Goal: Task Accomplishment & Management: Manage account settings

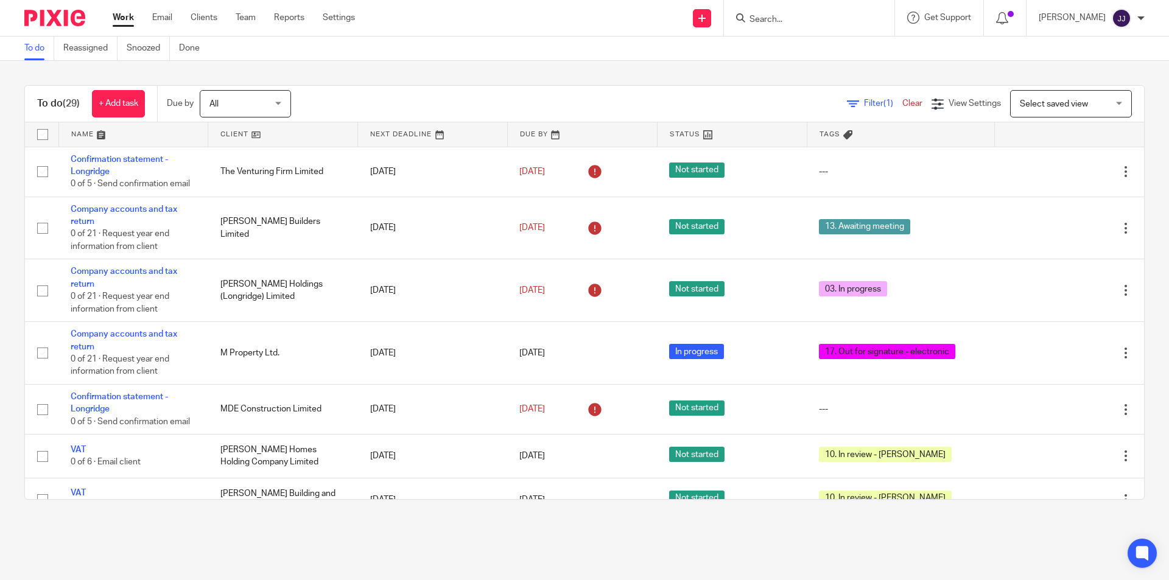
click at [772, 17] on input "Search" at bounding box center [803, 20] width 110 height 11
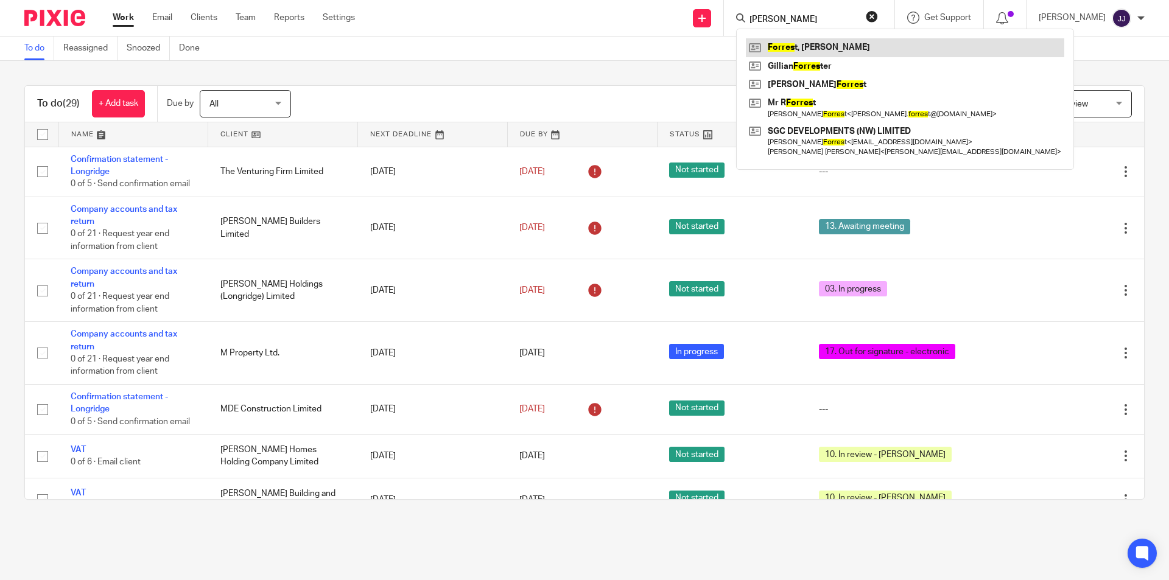
type input "forret"
click at [859, 45] on link at bounding box center [905, 47] width 318 height 18
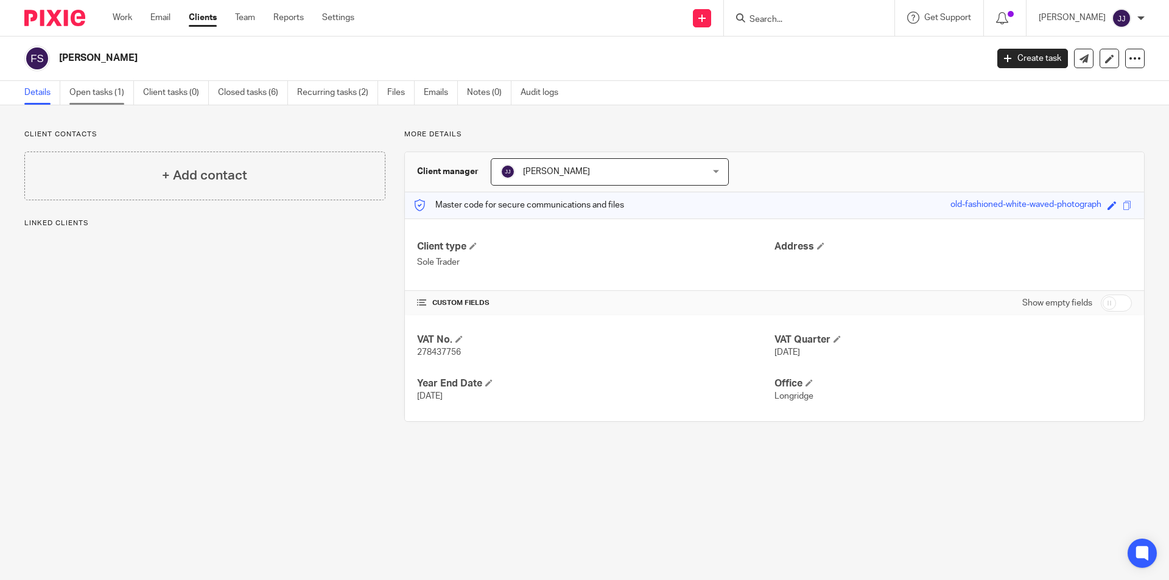
click at [100, 97] on link "Open tasks (1)" at bounding box center [101, 93] width 65 height 24
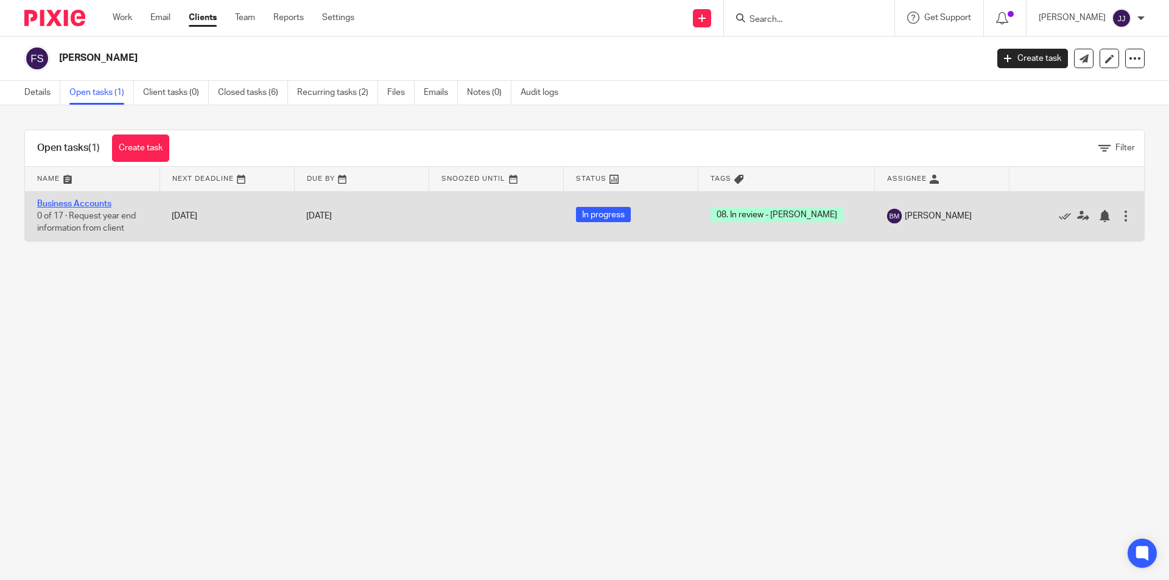
click at [84, 203] on link "Business Accounts" at bounding box center [74, 204] width 74 height 9
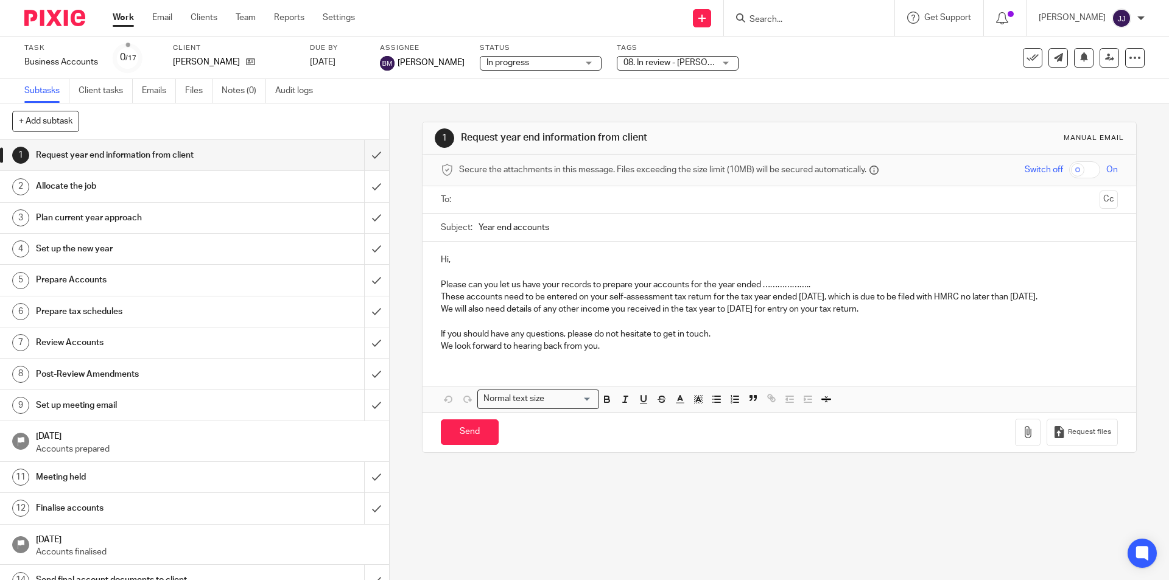
click at [645, 62] on span "08. In review - Ben" at bounding box center [683, 62] width 121 height 9
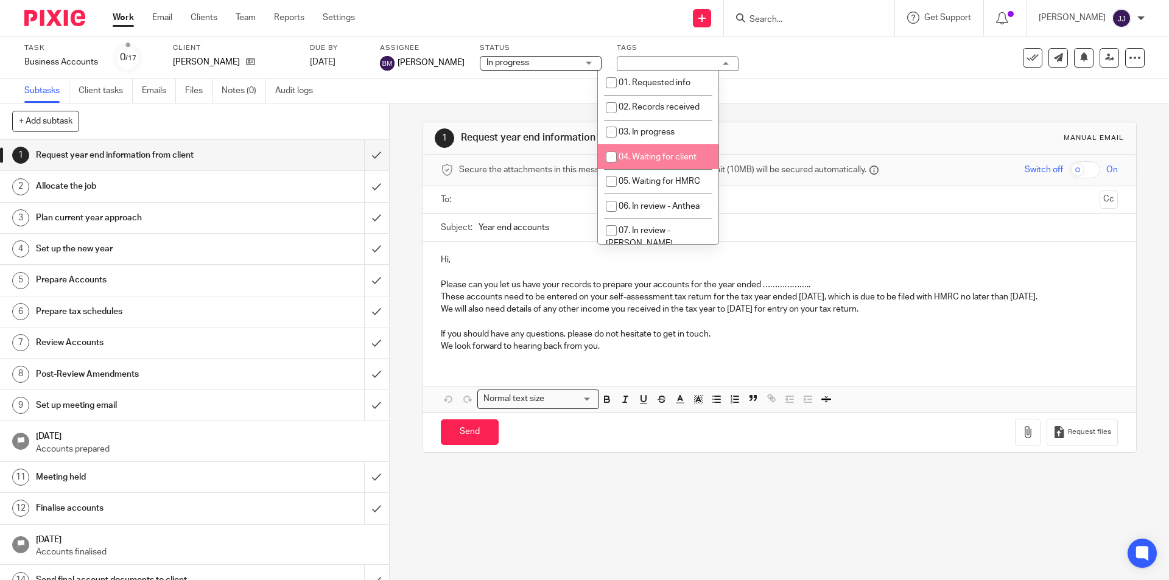
click at [652, 153] on span "04. Waiting for client" at bounding box center [657, 157] width 78 height 9
checkbox input "true"
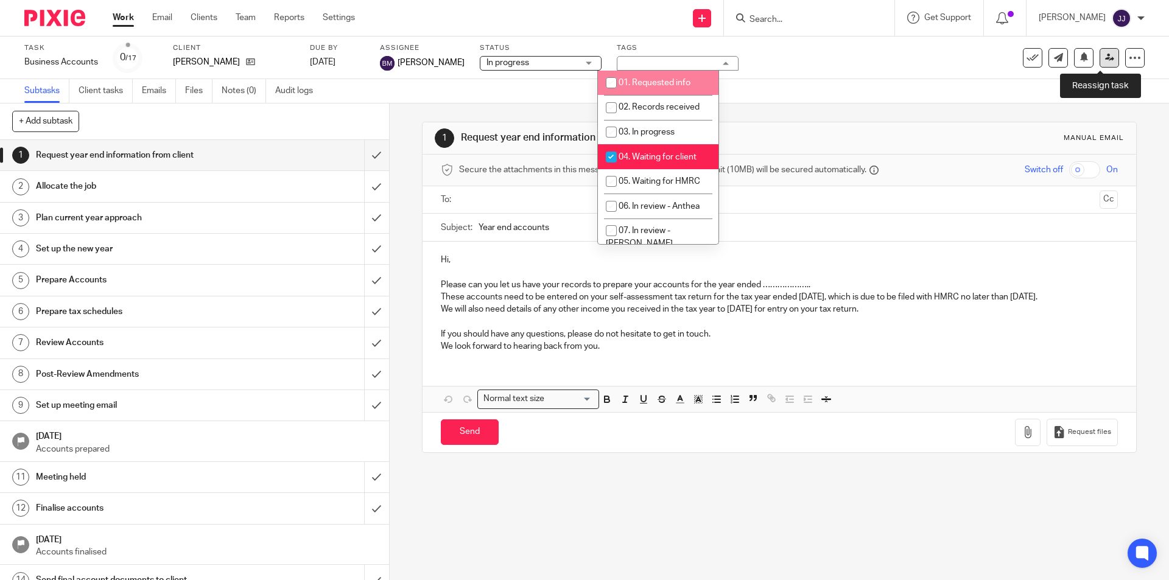
click at [1105, 54] on icon at bounding box center [1109, 57] width 9 height 9
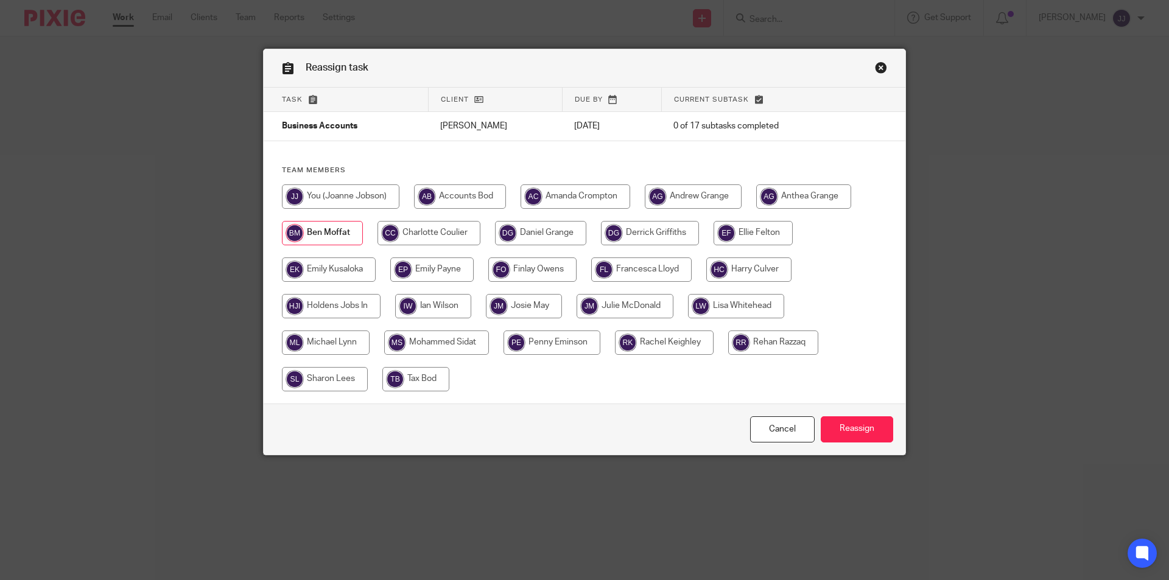
click at [337, 194] on input "radio" at bounding box center [340, 196] width 117 height 24
radio input "true"
click at [830, 425] on input "Reassign" at bounding box center [856, 429] width 72 height 26
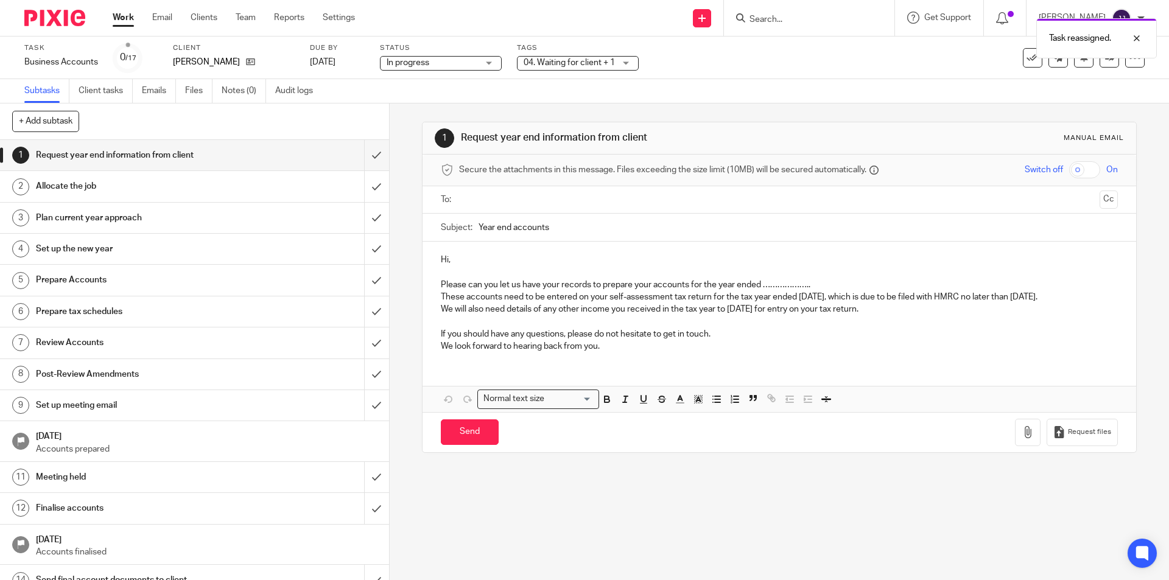
click at [777, 24] on div "Task reassigned." at bounding box center [870, 35] width 572 height 46
click at [782, 18] on div "Task reassigned." at bounding box center [870, 35] width 572 height 46
click at [789, 16] on div "Task reassigned." at bounding box center [870, 35] width 572 height 46
click at [785, 20] on div "Task reassigned." at bounding box center [870, 35] width 572 height 46
click at [775, 19] on input "Search" at bounding box center [803, 20] width 110 height 11
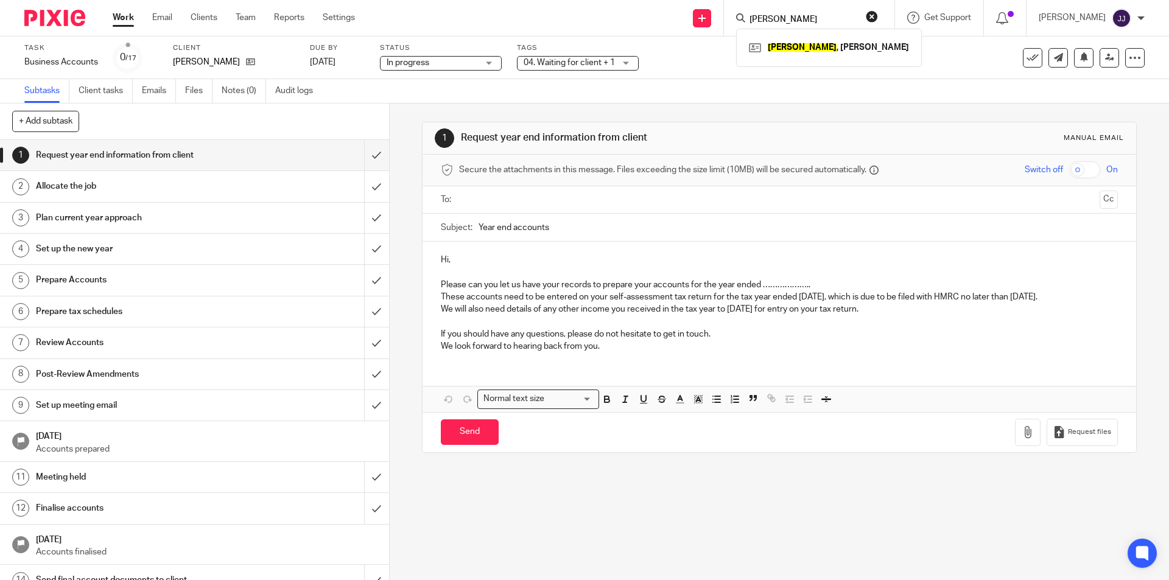
type input "bailey"
click button "submit" at bounding box center [0, 0] width 0 height 0
click at [778, 44] on link at bounding box center [829, 47] width 166 height 18
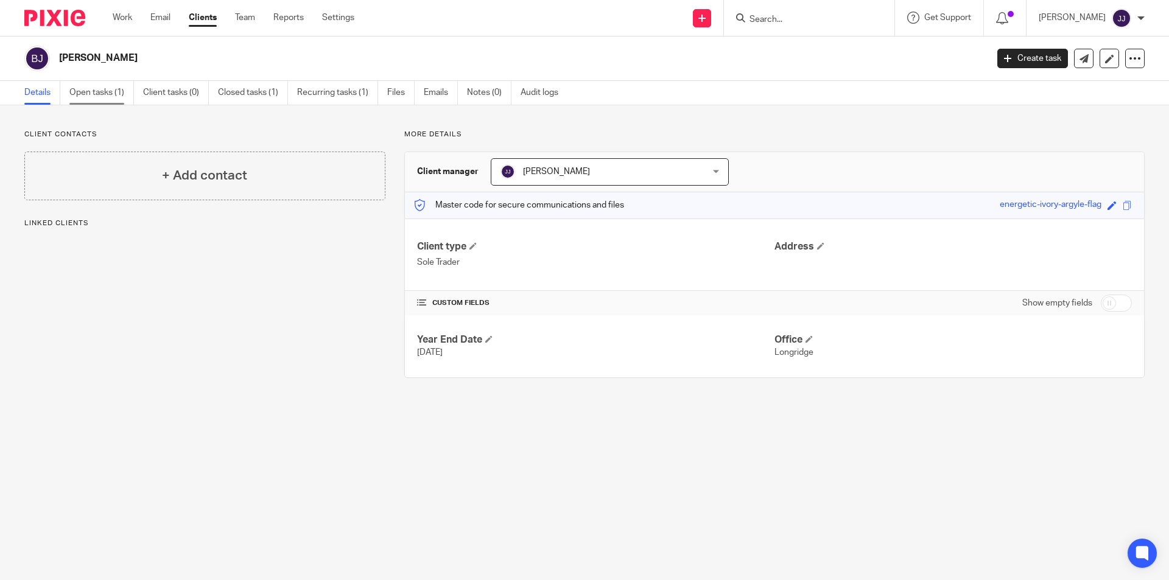
click at [111, 98] on link "Open tasks (1)" at bounding box center [101, 93] width 65 height 24
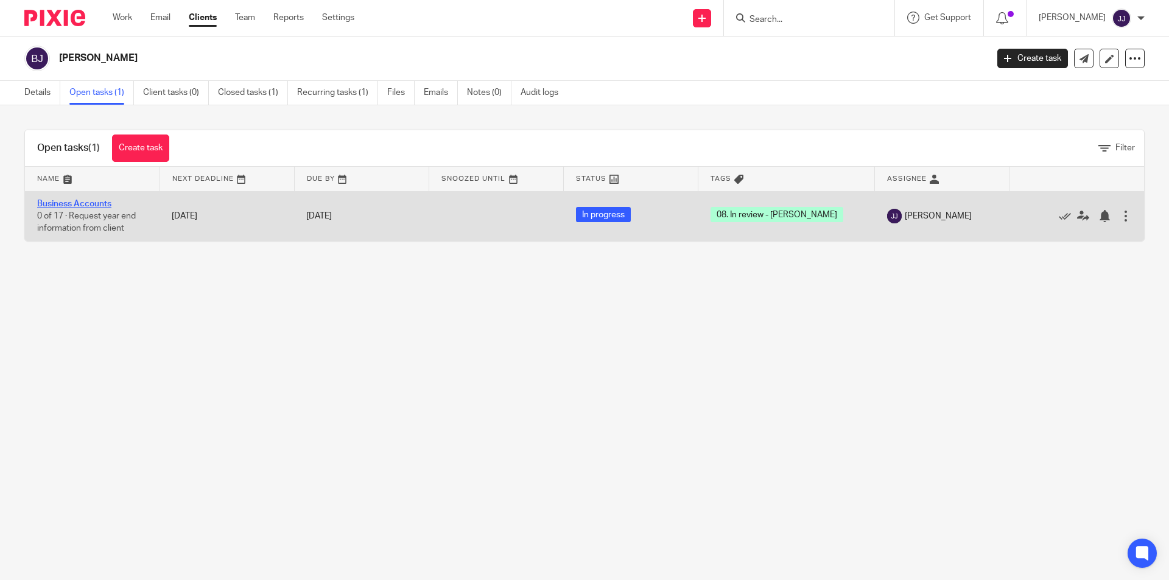
click at [88, 200] on link "Business Accounts" at bounding box center [74, 204] width 74 height 9
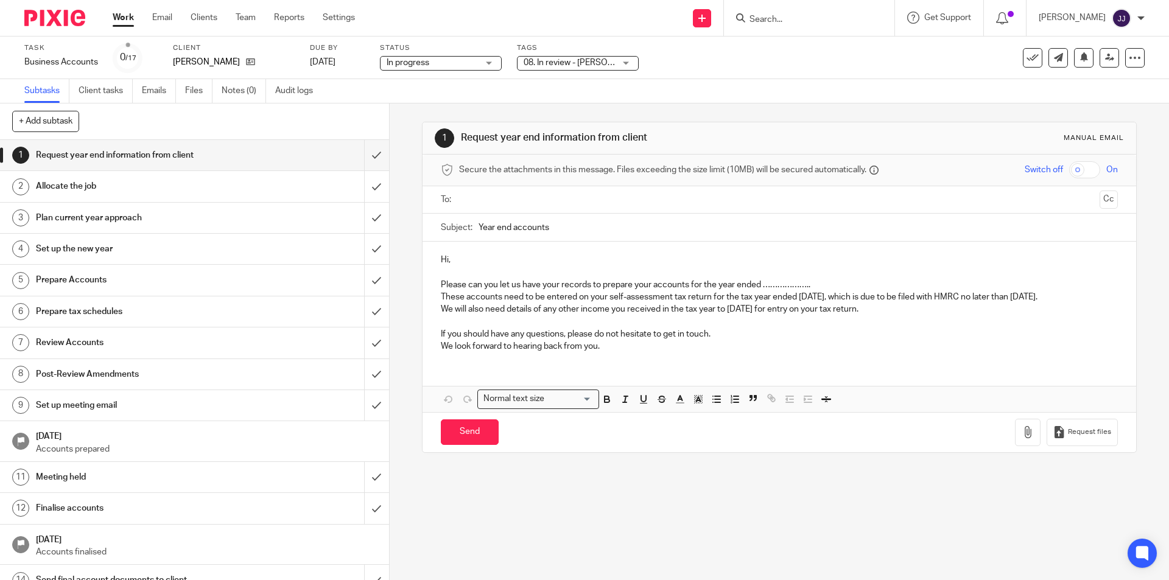
click at [604, 64] on span "08. In review - [PERSON_NAME]" at bounding box center [568, 63] width 91 height 13
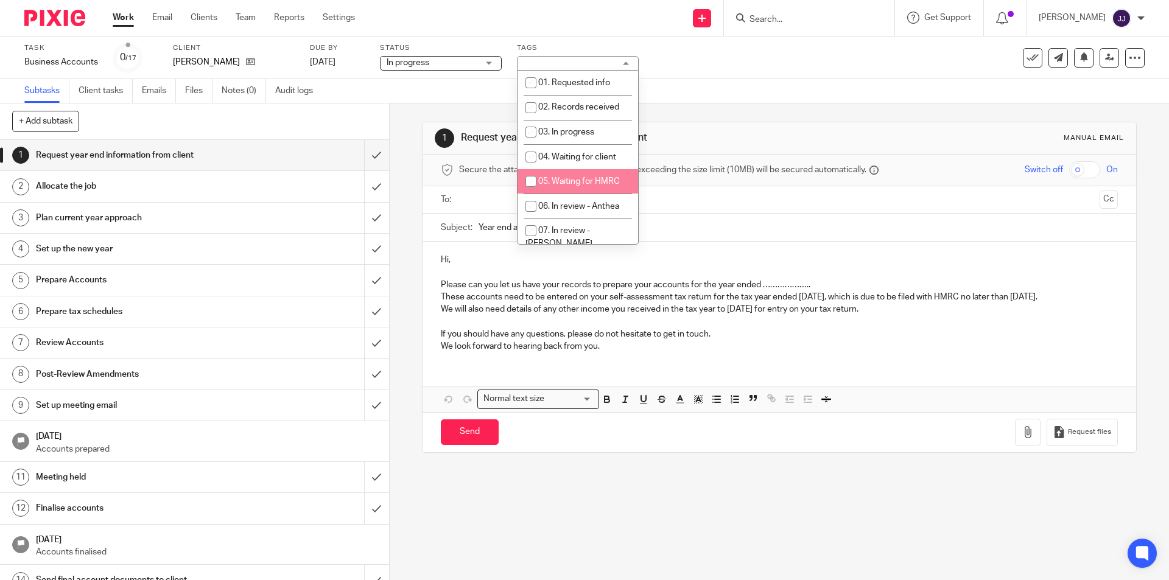
scroll to position [152, 0]
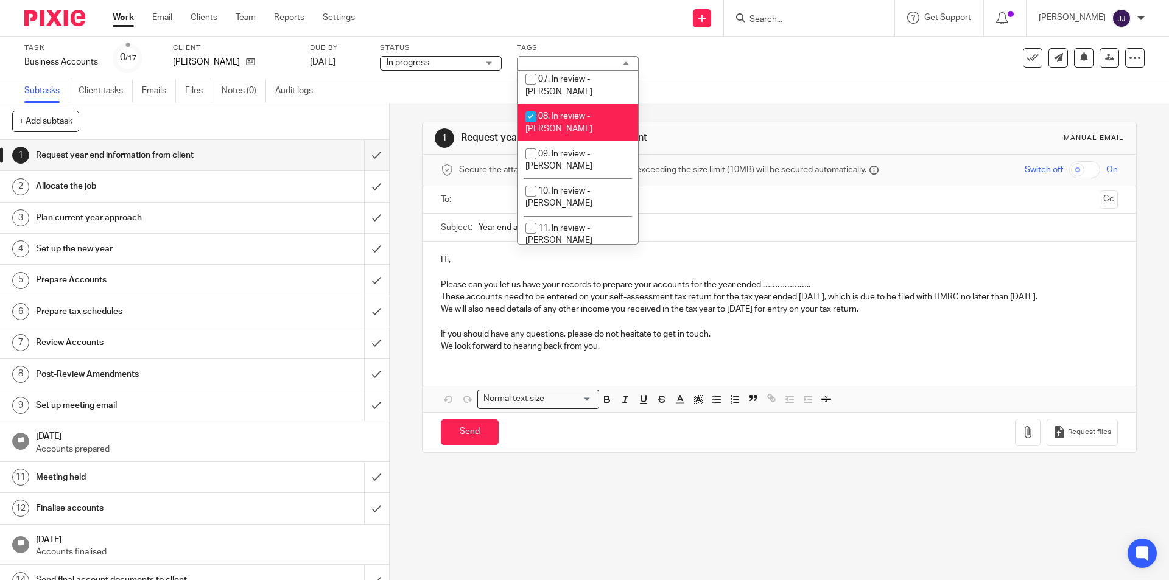
click at [573, 112] on span "08. In review - Ben" at bounding box center [558, 122] width 67 height 21
checkbox input "false"
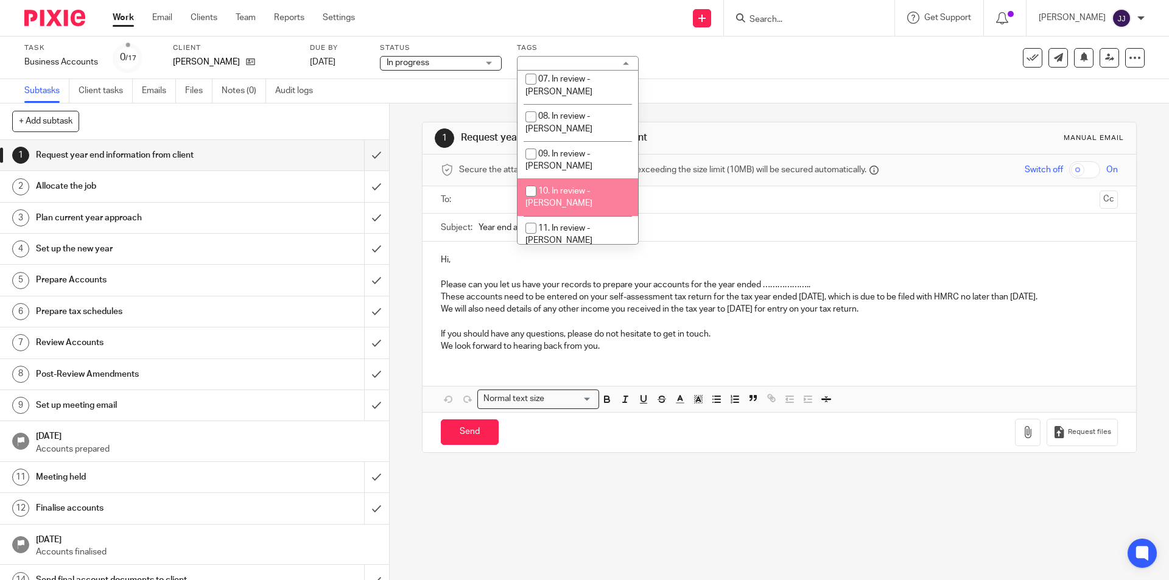
click at [567, 182] on li "10. In review - Joanne" at bounding box center [577, 196] width 121 height 37
checkbox input "true"
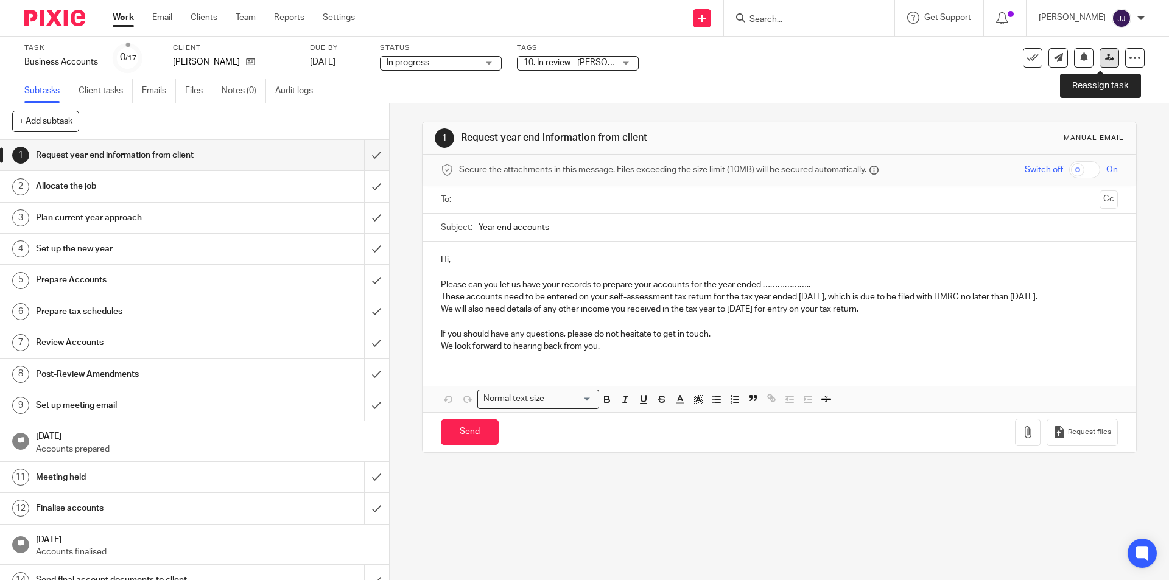
click at [1099, 52] on link at bounding box center [1108, 57] width 19 height 19
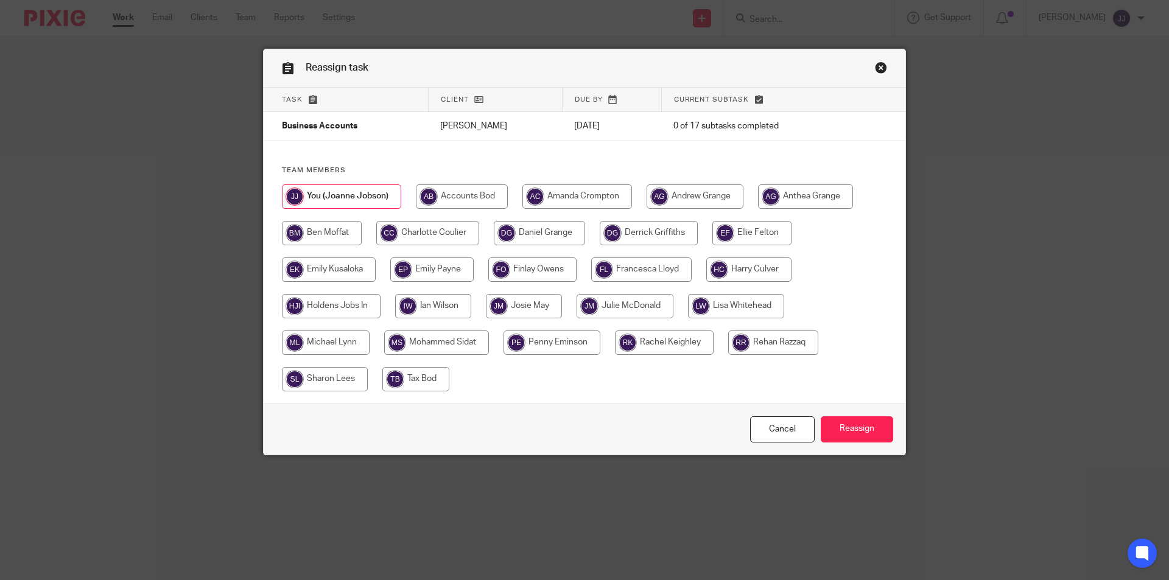
click at [373, 200] on input "radio" at bounding box center [341, 196] width 119 height 24
click at [834, 436] on input "Reassign" at bounding box center [856, 429] width 72 height 26
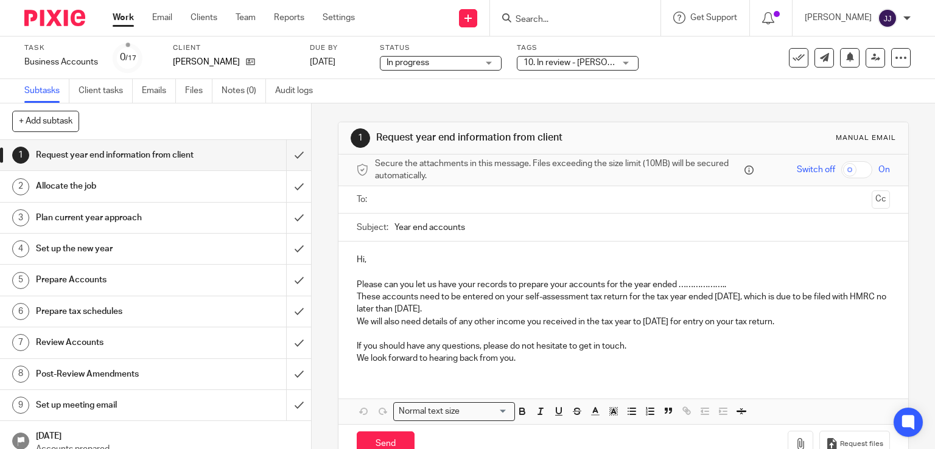
click at [585, 23] on input "Search" at bounding box center [569, 20] width 110 height 11
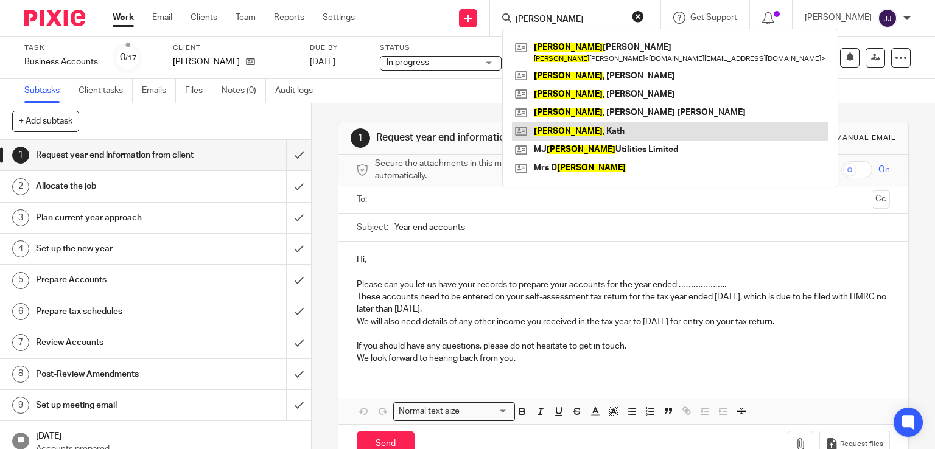
type input "[PERSON_NAME]"
click at [586, 133] on link at bounding box center [670, 131] width 317 height 18
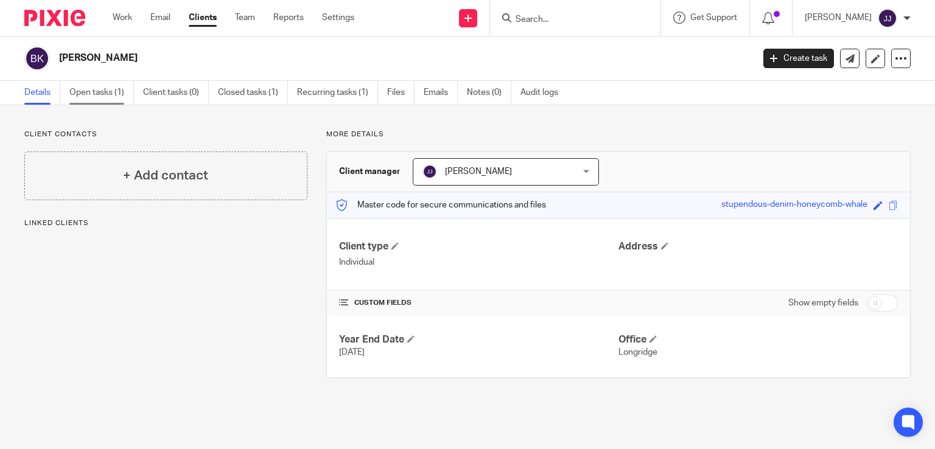
click at [113, 94] on link "Open tasks (1)" at bounding box center [101, 93] width 65 height 24
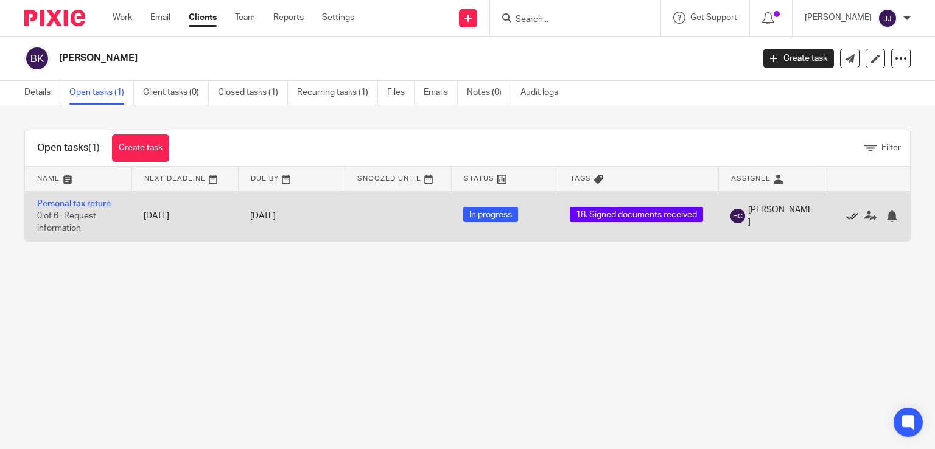
click at [850, 215] on icon at bounding box center [852, 216] width 12 height 12
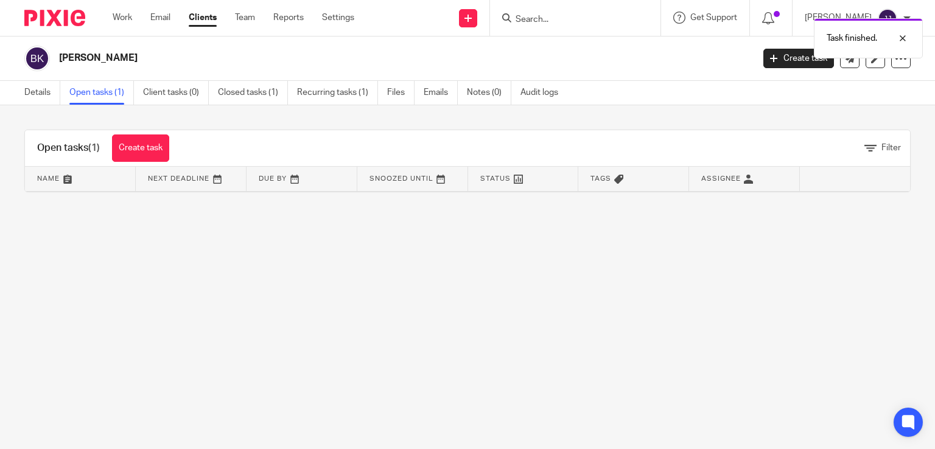
click at [531, 14] on div "Task finished." at bounding box center [694, 35] width 455 height 46
click at [540, 16] on div "Task finished." at bounding box center [694, 35] width 455 height 46
click at [540, 19] on div "Task finished." at bounding box center [694, 35] width 455 height 46
click at [521, 17] on input "Search" at bounding box center [569, 20] width 110 height 11
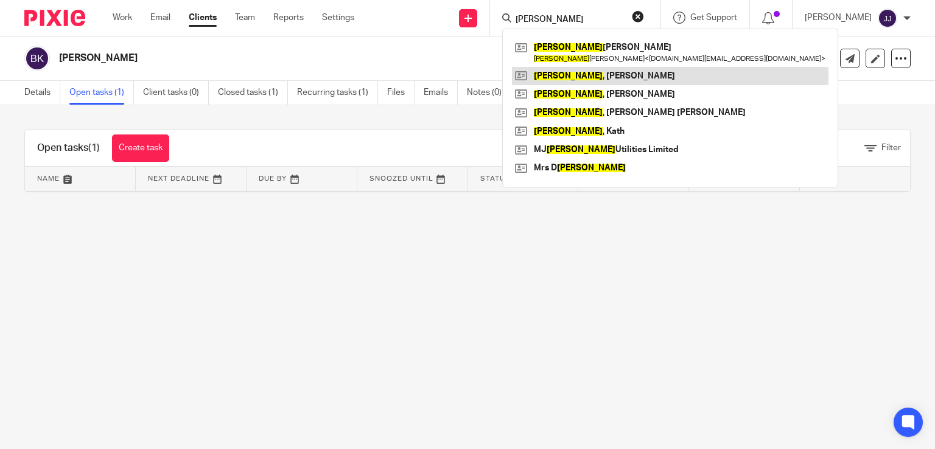
type input "[PERSON_NAME]"
click at [578, 83] on link at bounding box center [670, 76] width 317 height 18
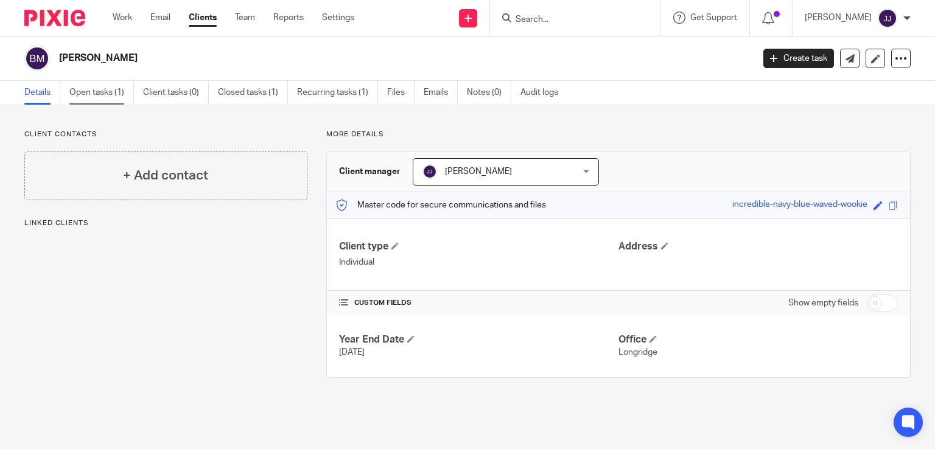
click at [88, 89] on link "Open tasks (1)" at bounding box center [101, 93] width 65 height 24
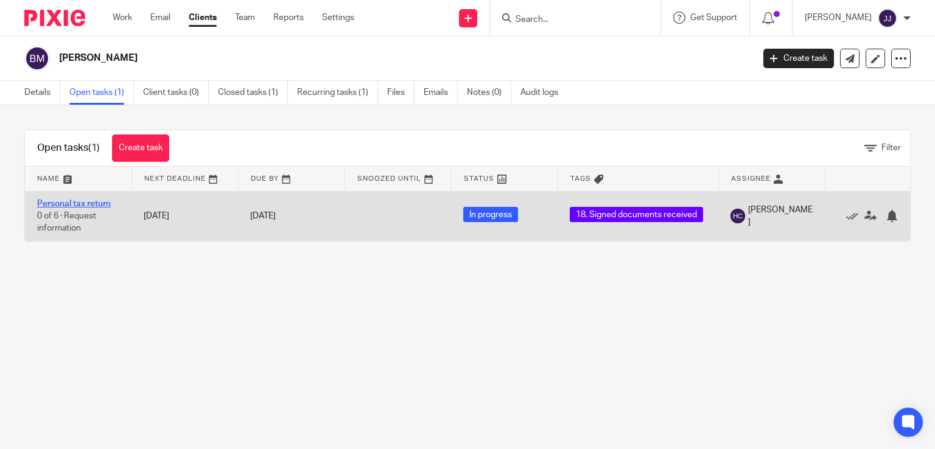
click at [99, 205] on link "Personal tax return" at bounding box center [74, 204] width 74 height 9
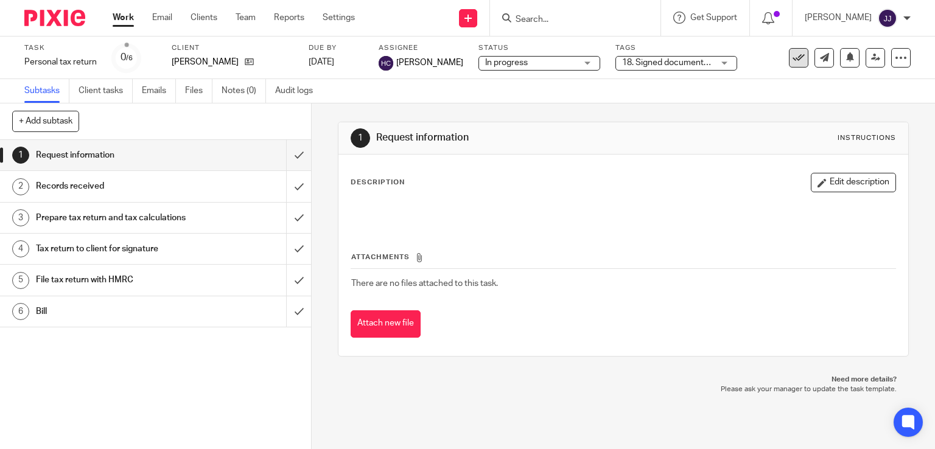
click at [792, 59] on icon at bounding box center [798, 58] width 12 height 12
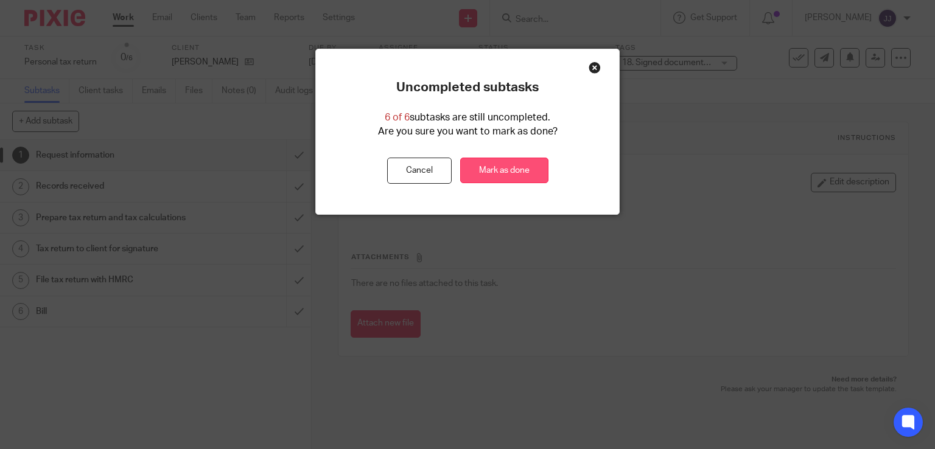
click at [478, 169] on link "Mark as done" at bounding box center [504, 171] width 88 height 26
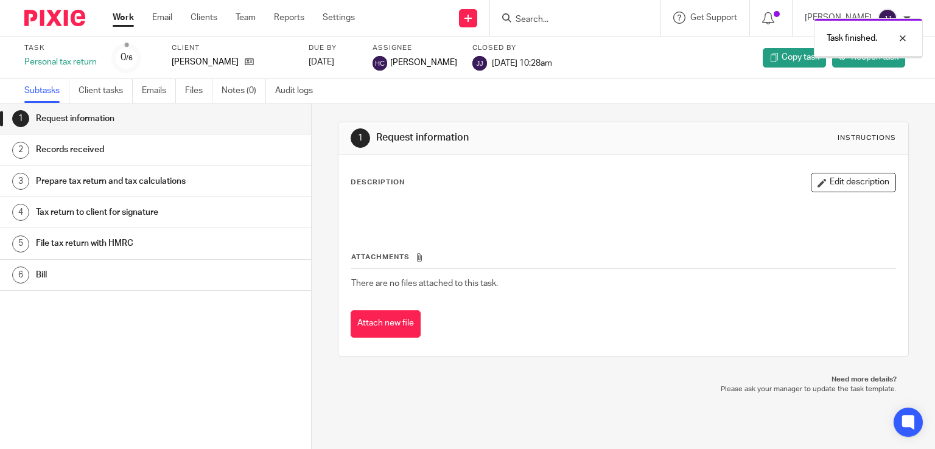
click at [547, 21] on div "Task finished." at bounding box center [694, 35] width 455 height 46
click at [553, 21] on div "Task finished." at bounding box center [694, 35] width 455 height 46
click at [543, 27] on div "Task finished." at bounding box center [694, 35] width 455 height 46
click at [536, 23] on div "Task finished." at bounding box center [694, 35] width 455 height 46
click at [551, 17] on div "Task finished." at bounding box center [694, 35] width 455 height 46
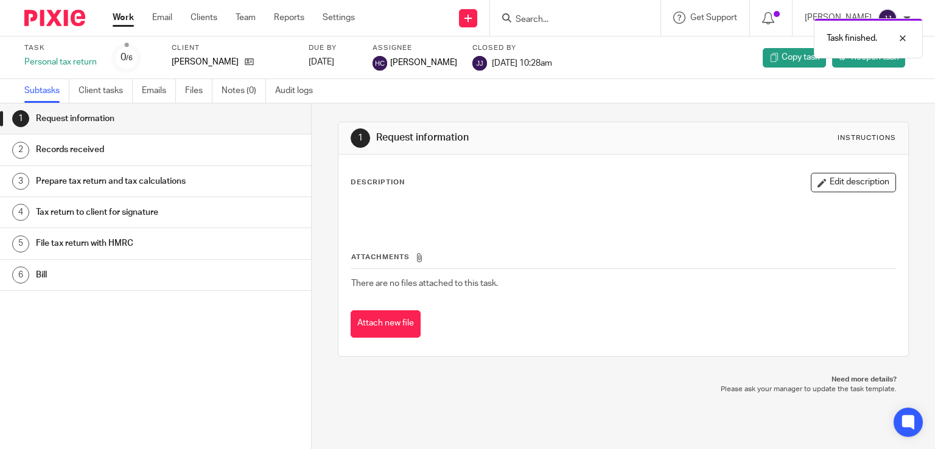
click at [553, 21] on div "Task finished." at bounding box center [694, 35] width 455 height 46
click at [548, 20] on input "Search" at bounding box center [569, 20] width 110 height 11
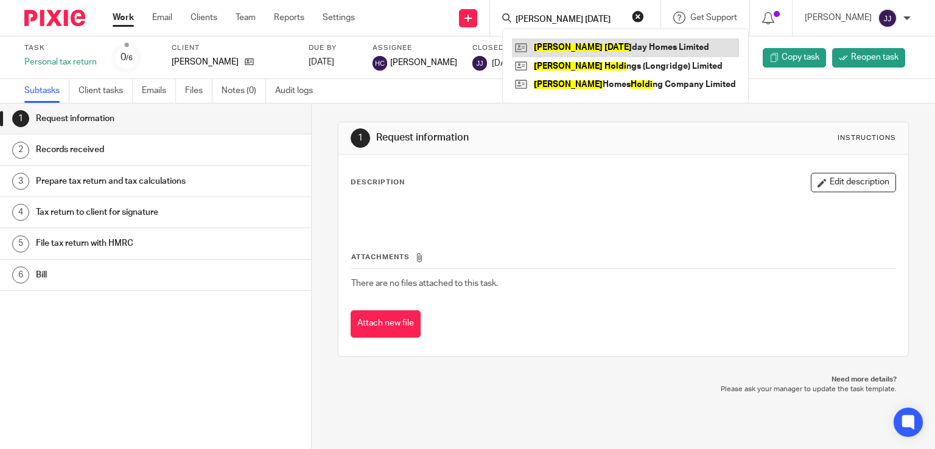
type input "dewhurst holi"
click at [577, 52] on link at bounding box center [625, 47] width 227 height 18
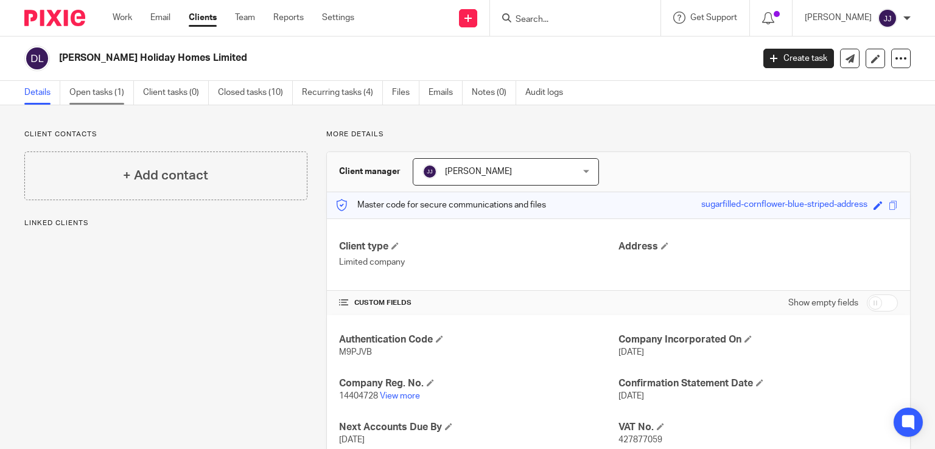
click at [103, 94] on link "Open tasks (1)" at bounding box center [101, 93] width 65 height 24
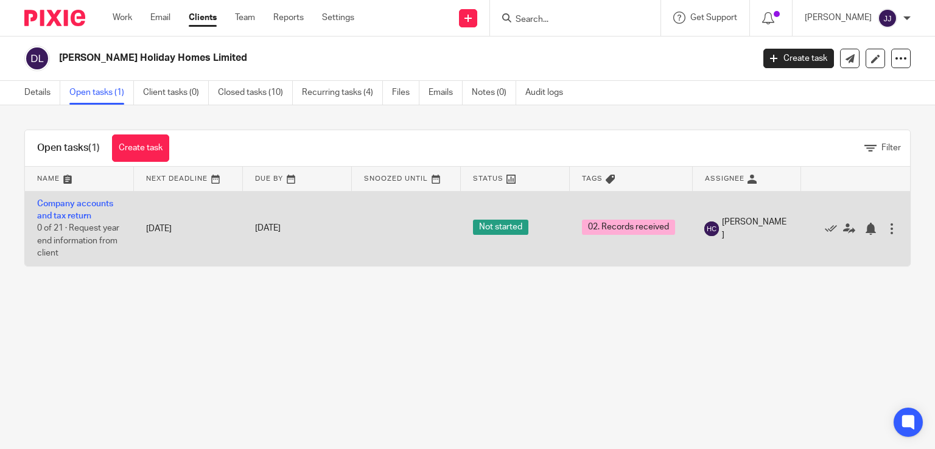
click at [90, 209] on td "Company accounts and tax return 0 of 21 · Request year end information from cli…" at bounding box center [79, 228] width 109 height 75
click at [84, 210] on td "Company accounts and tax return 0 of 21 · Request year end information from cli…" at bounding box center [79, 228] width 109 height 75
click at [75, 213] on link "Company accounts and tax return" at bounding box center [75, 210] width 76 height 21
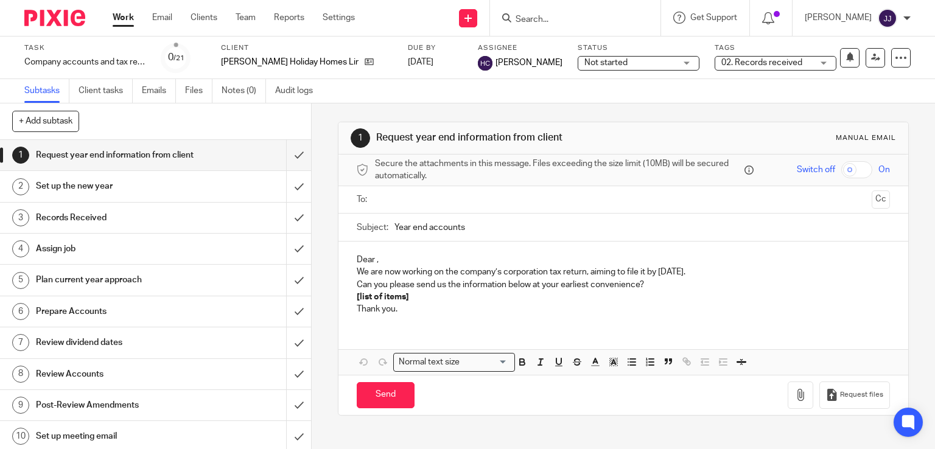
click at [721, 66] on span "02. Records received" at bounding box center [761, 62] width 81 height 9
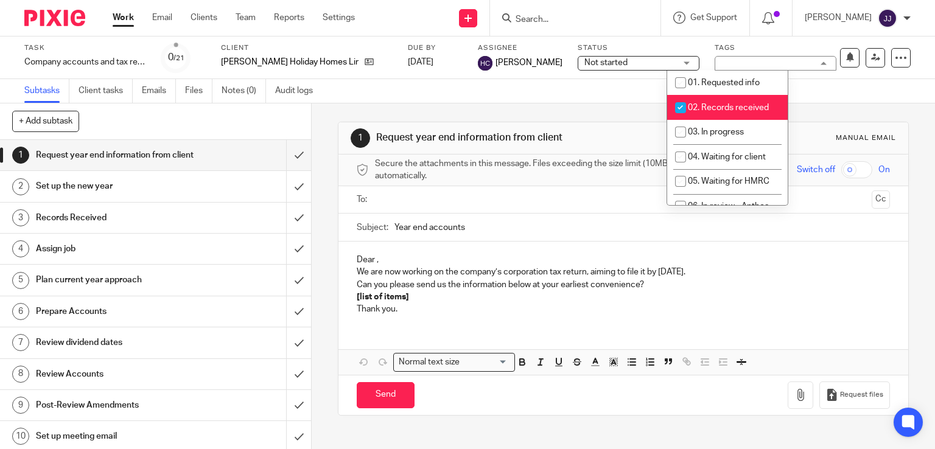
click at [705, 105] on span "02. Records received" at bounding box center [728, 107] width 81 height 9
checkbox input "false"
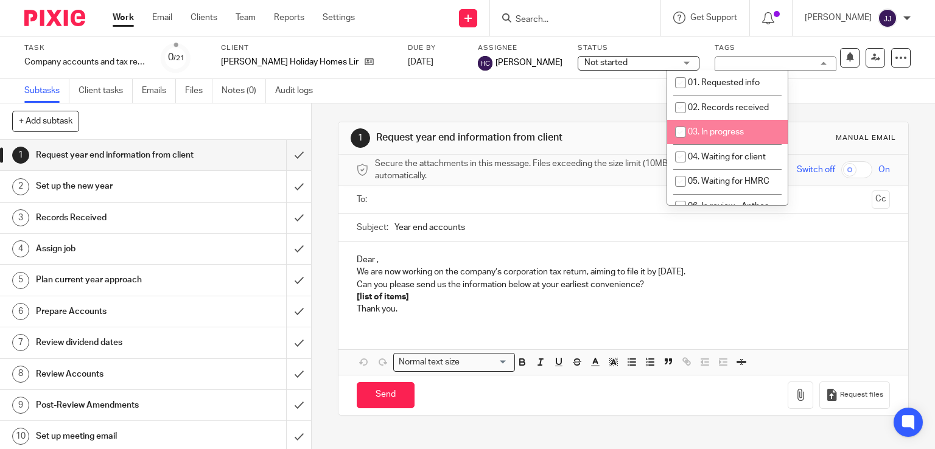
click at [700, 128] on span "03. In progress" at bounding box center [716, 132] width 56 height 9
checkbox input "true"
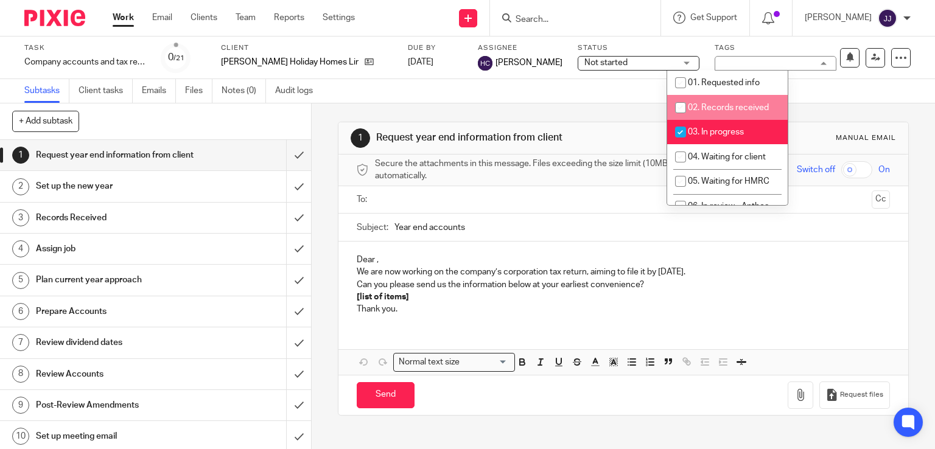
click at [121, 21] on link "Work" at bounding box center [123, 18] width 21 height 12
